Goal: Task Accomplishment & Management: Use online tool/utility

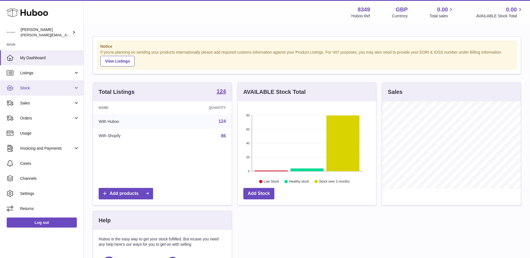
scroll to position [87, 138]
click at [26, 104] on span "Sales" at bounding box center [46, 103] width 53 height 5
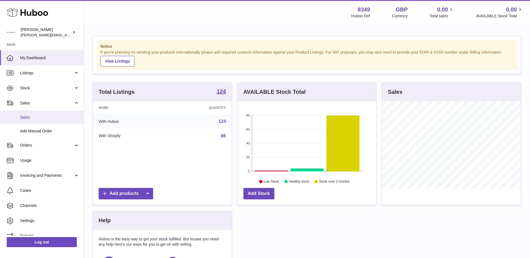
click at [25, 117] on span "Sales" at bounding box center [49, 117] width 59 height 5
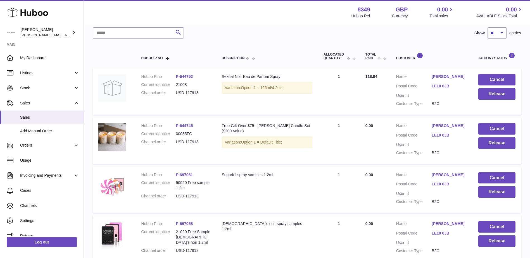
scroll to position [84, 0]
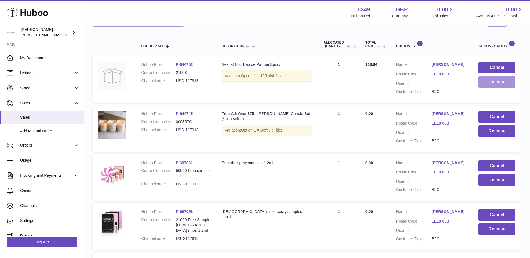
click at [494, 81] on button "Release" at bounding box center [497, 81] width 37 height 11
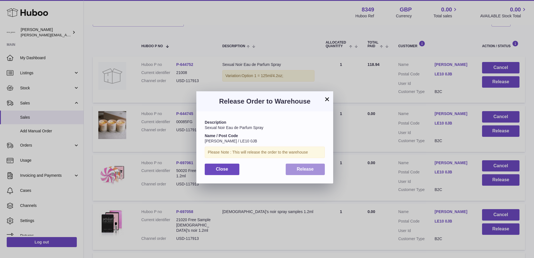
click at [302, 167] on span "Release" at bounding box center [305, 169] width 17 height 5
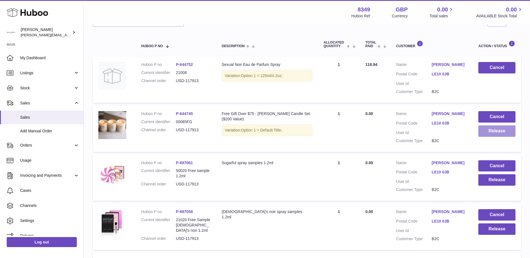
click at [491, 133] on button "Release" at bounding box center [497, 131] width 37 height 11
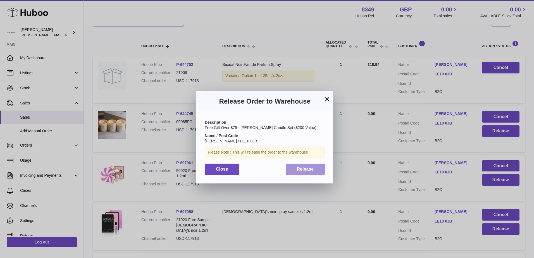
click at [304, 172] on button "Release" at bounding box center [305, 169] width 39 height 11
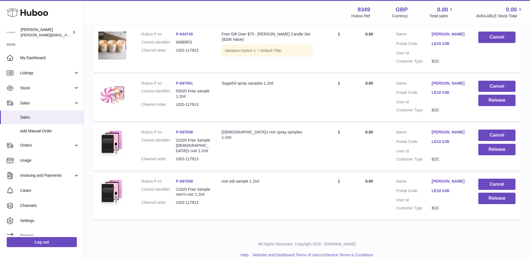
scroll to position [168, 0]
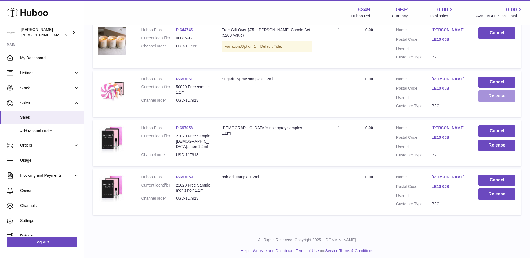
click at [489, 95] on button "Release" at bounding box center [497, 96] width 37 height 11
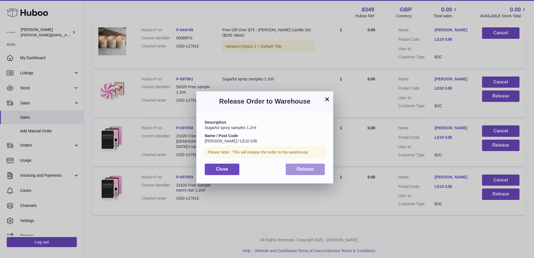
click at [304, 169] on span "Release" at bounding box center [305, 169] width 17 height 5
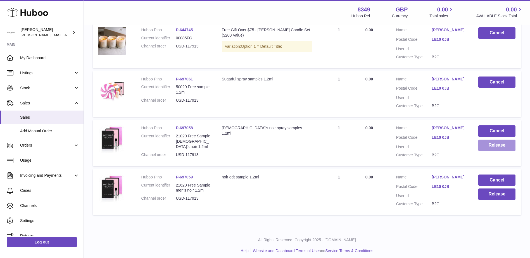
click at [494, 146] on button "Release" at bounding box center [497, 145] width 37 height 11
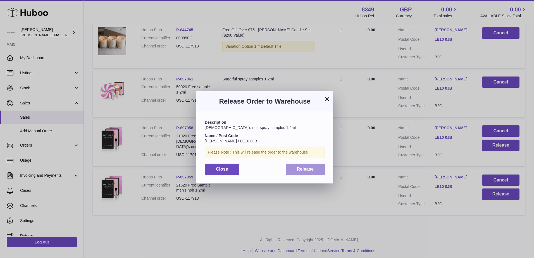
click at [310, 169] on span "Release" at bounding box center [305, 169] width 17 height 5
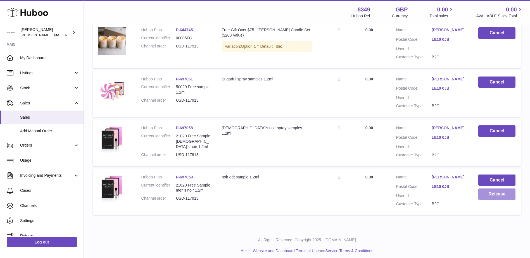
click at [494, 193] on button "Release" at bounding box center [497, 194] width 37 height 11
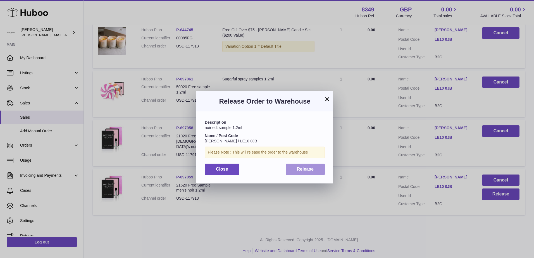
click at [307, 171] on span "Release" at bounding box center [305, 169] width 17 height 5
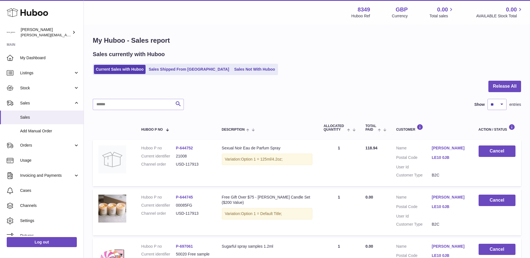
scroll to position [0, 0]
click at [232, 69] on link "Sales Not With Huboo" at bounding box center [254, 69] width 45 height 9
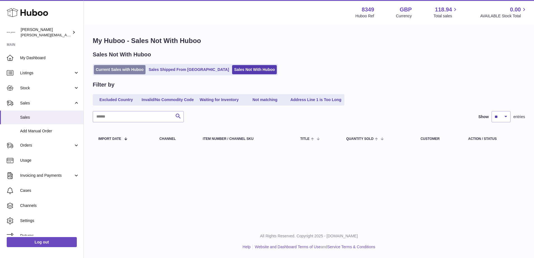
click at [126, 71] on link "Current Sales with Huboo" at bounding box center [120, 69] width 52 height 9
